Goal: Information Seeking & Learning: Learn about a topic

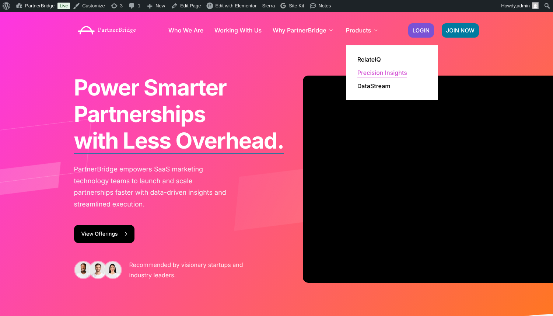
click at [367, 70] on link "Precision Insights" at bounding box center [382, 73] width 50 height 6
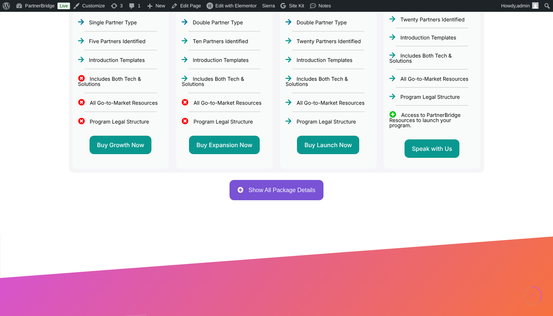
scroll to position [413, 0]
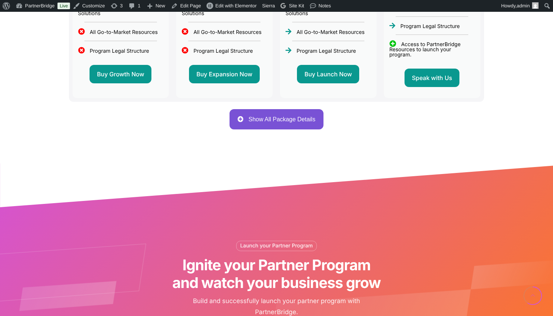
click at [286, 121] on button "Show All Package Details" at bounding box center [277, 119] width 94 height 20
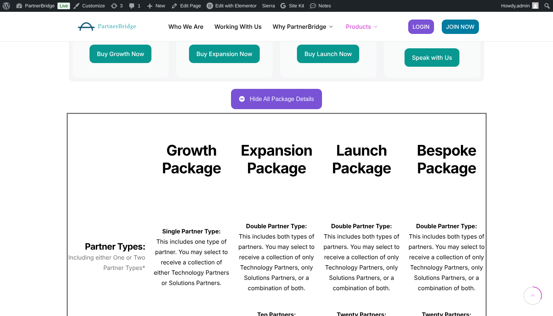
click at [280, 92] on button "Hide All Package Details" at bounding box center [276, 99] width 91 height 20
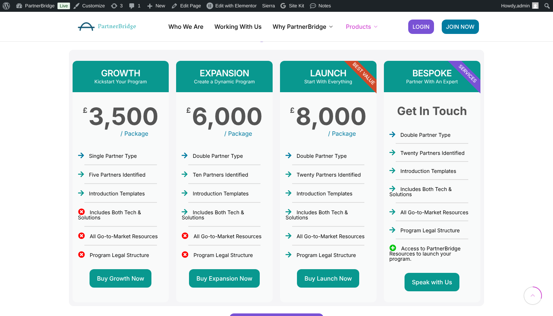
scroll to position [210, 0]
